Goal: Information Seeking & Learning: Learn about a topic

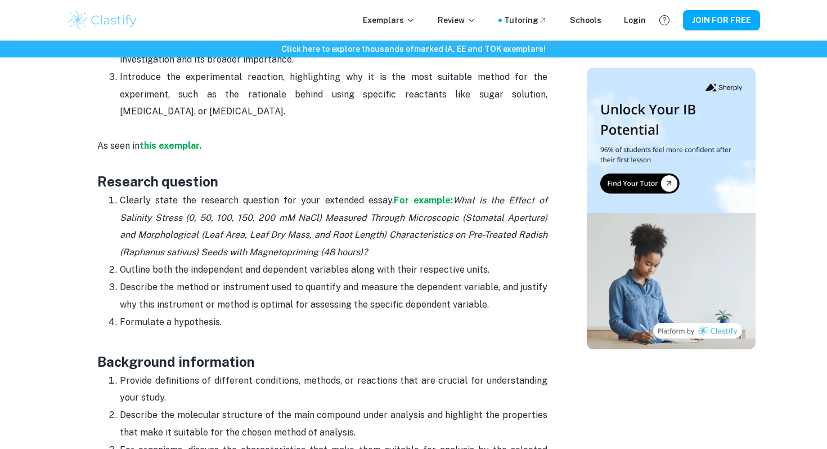
scroll to position [575, 0]
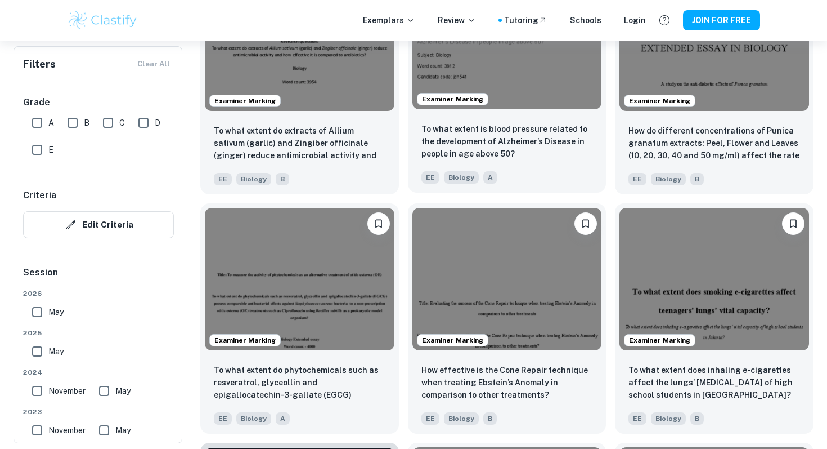
scroll to position [1403, 0]
click at [517, 104] on img at bounding box center [508, 38] width 190 height 142
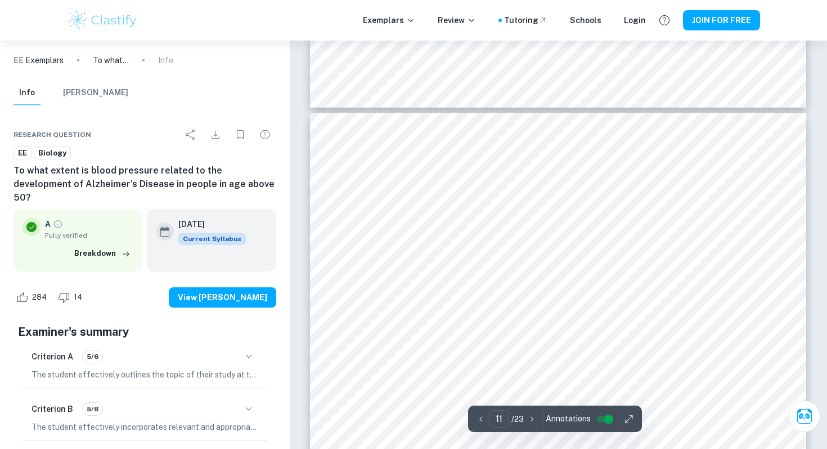
scroll to position [7313, 0]
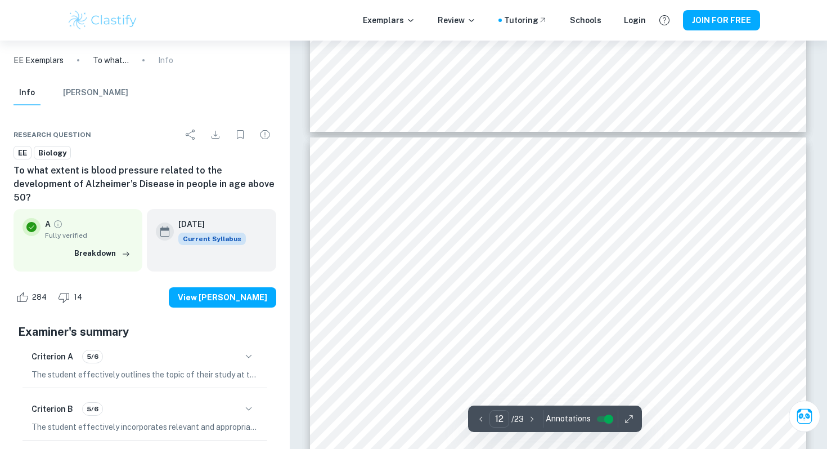
type input "13"
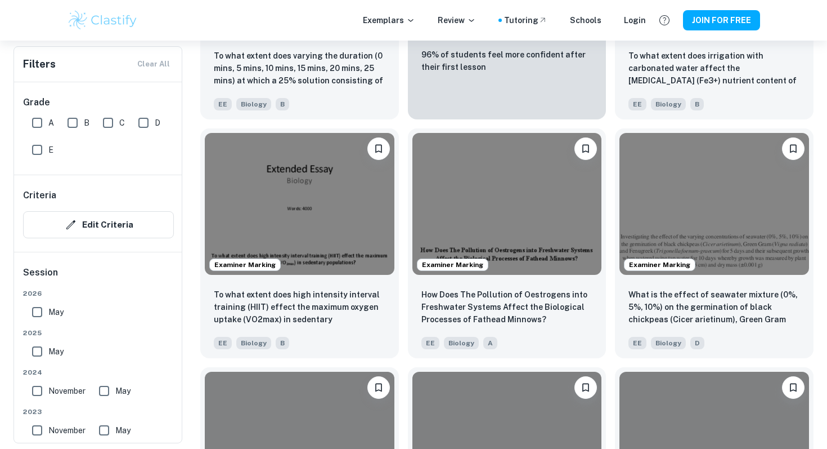
scroll to position [2217, 0]
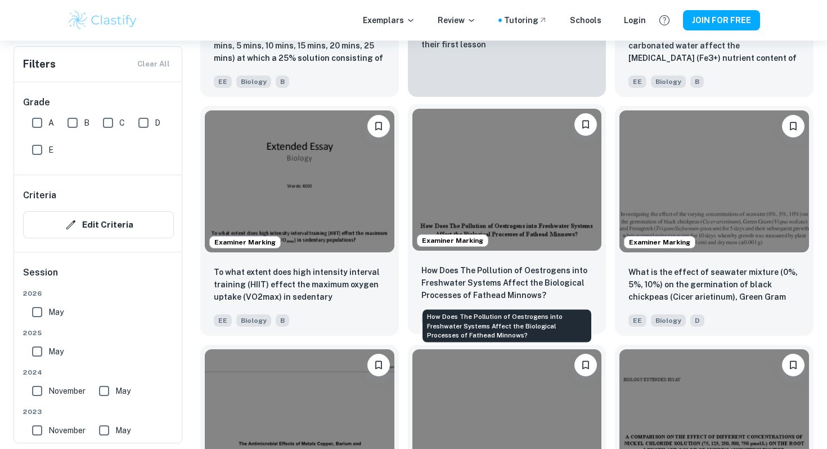
click at [487, 283] on p "How Does The Pollution of Oestrogens into Freshwater Systems Affect the Biologi…" at bounding box center [508, 282] width 172 height 37
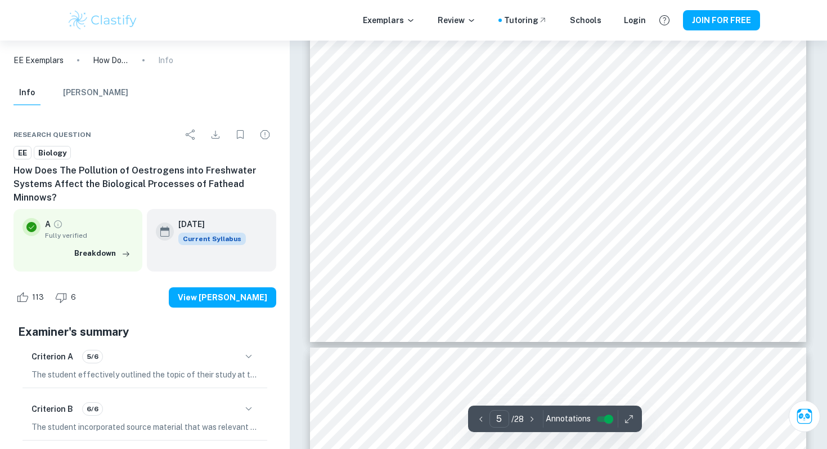
scroll to position [2441, 0]
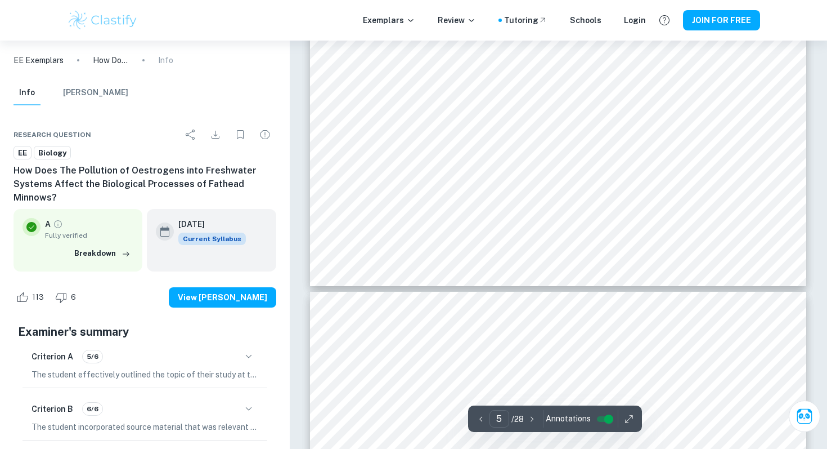
type input "4"
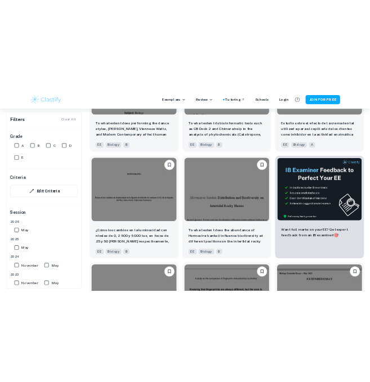
scroll to position [4165, 0]
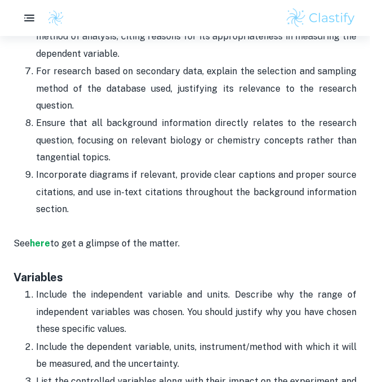
scroll to position [1466, 0]
